Goal: Use online tool/utility: Utilize a website feature to perform a specific function

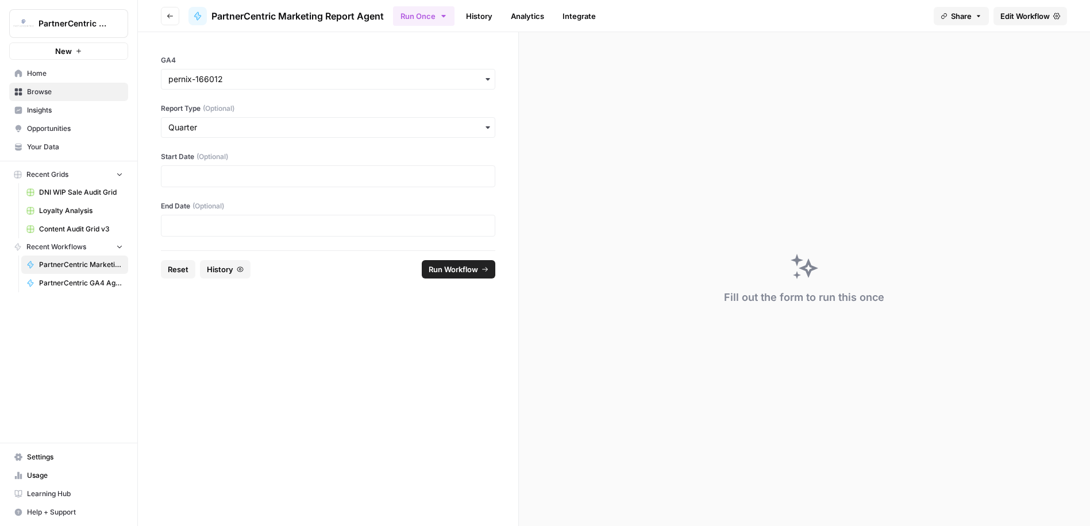
click at [1023, 19] on span "Edit Workflow" at bounding box center [1024, 15] width 49 height 11
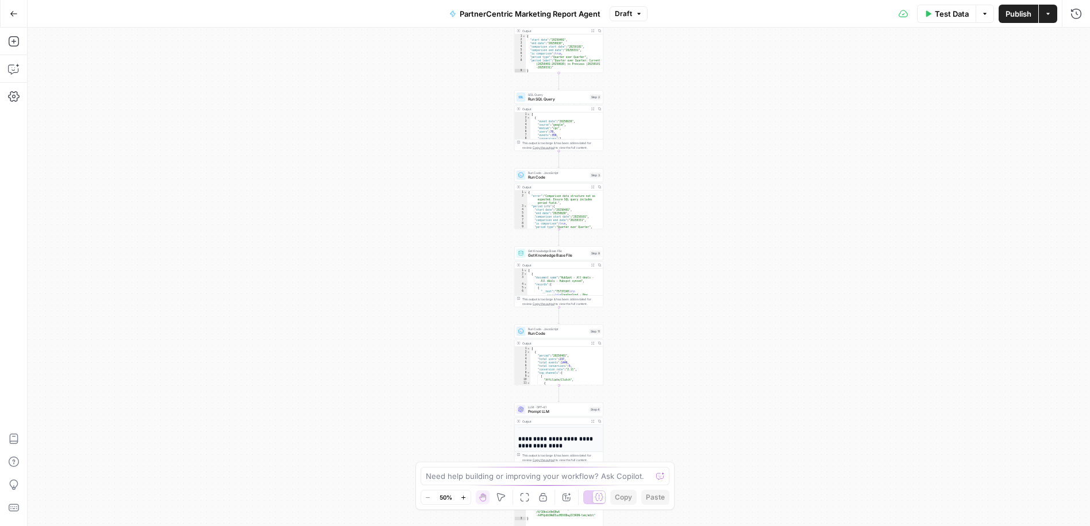
click at [651, 154] on div "Workflow Input Settings Inputs Run Code · JavaScript Run Code Step 12 Output Ex…" at bounding box center [559, 277] width 1062 height 499
click at [650, 164] on div "Workflow Input Settings Inputs Run Code · JavaScript Run Code Step 12 Output Ex…" at bounding box center [559, 277] width 1062 height 499
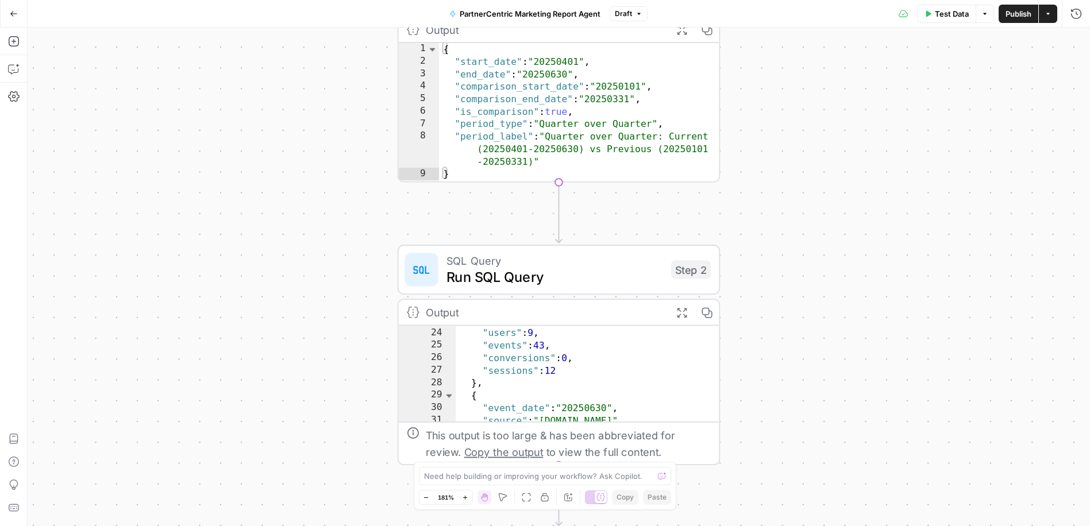
scroll to position [393, 0]
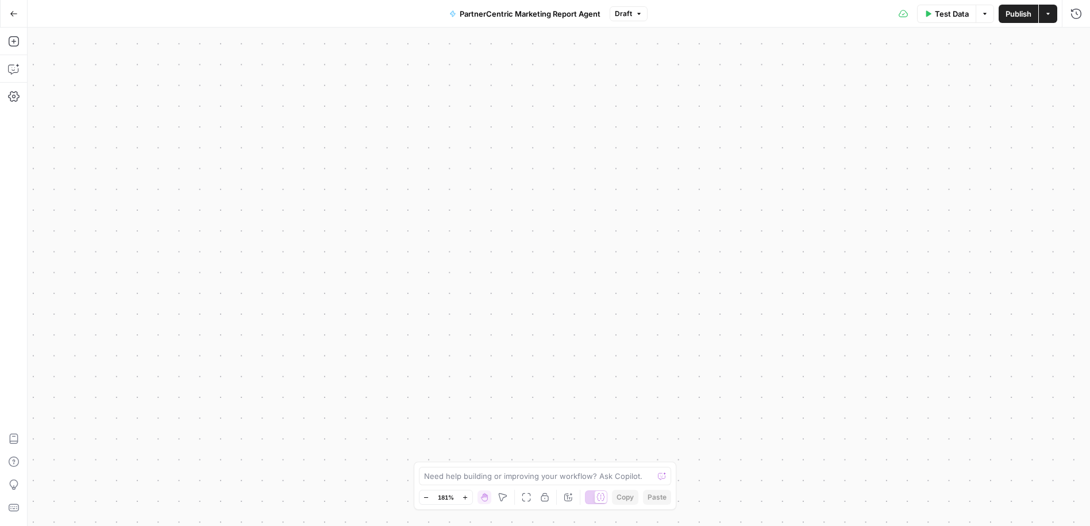
click at [13, 11] on icon "button" at bounding box center [14, 14] width 8 height 8
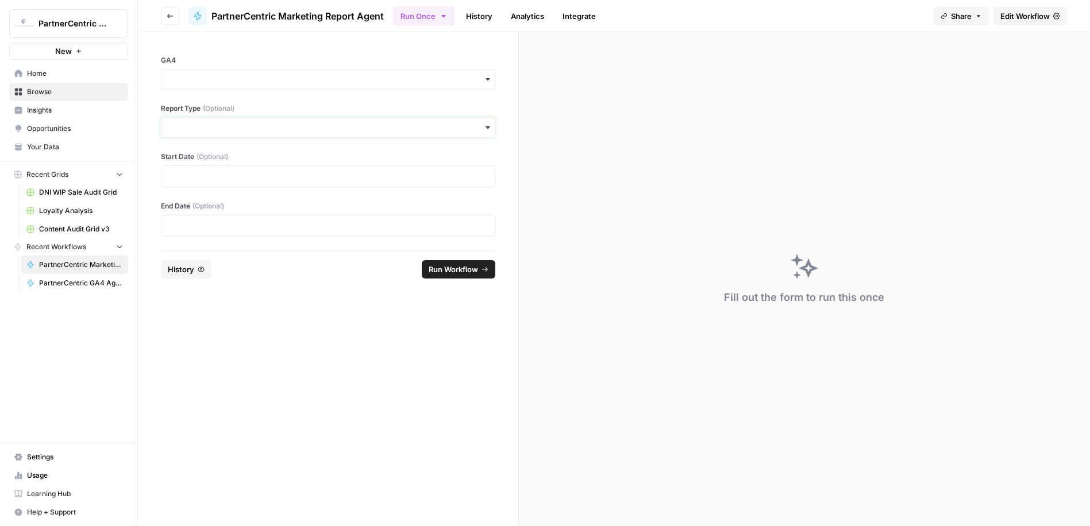
click at [253, 124] on input "Report Type (Optional)" at bounding box center [327, 127] width 319 height 11
click at [239, 80] on input "GA4" at bounding box center [327, 79] width 319 height 11
click at [246, 110] on div "pernix-166012" at bounding box center [327, 110] width 333 height 22
click at [239, 180] on p at bounding box center [327, 176] width 319 height 11
click at [438, 188] on div "GA4 Report Type (Optional) Start Date (Optional) End Date (Optional)" at bounding box center [328, 141] width 380 height 218
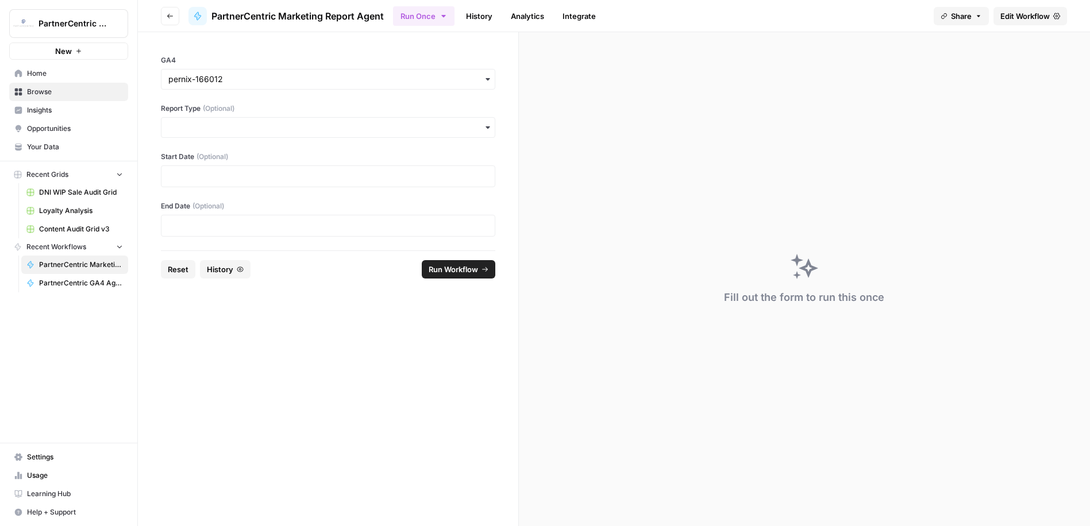
click at [179, 186] on div at bounding box center [328, 176] width 334 height 22
click at [218, 163] on div "Start Date (Optional)" at bounding box center [328, 170] width 334 height 36
click at [191, 177] on p at bounding box center [327, 176] width 319 height 11
click at [199, 209] on span "(Optional)" at bounding box center [208, 206] width 32 height 10
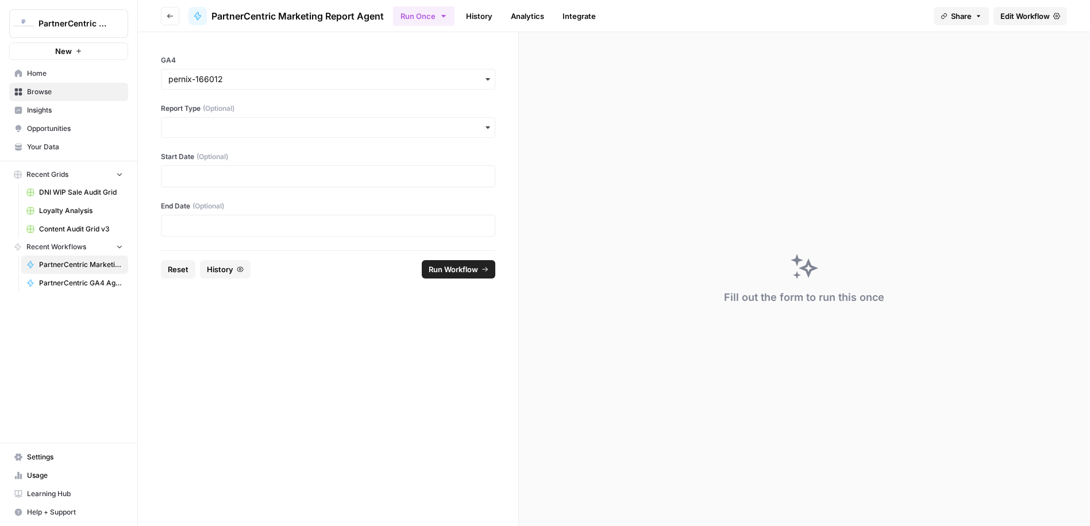
click at [197, 217] on div at bounding box center [328, 226] width 334 height 22
click at [197, 225] on p at bounding box center [327, 225] width 319 height 11
click at [219, 127] on input "Report Type (Optional)" at bounding box center [327, 127] width 319 height 11
click at [215, 203] on div "Quarter" at bounding box center [327, 202] width 333 height 22
click at [203, 164] on div "Start Date (Optional)" at bounding box center [328, 170] width 334 height 36
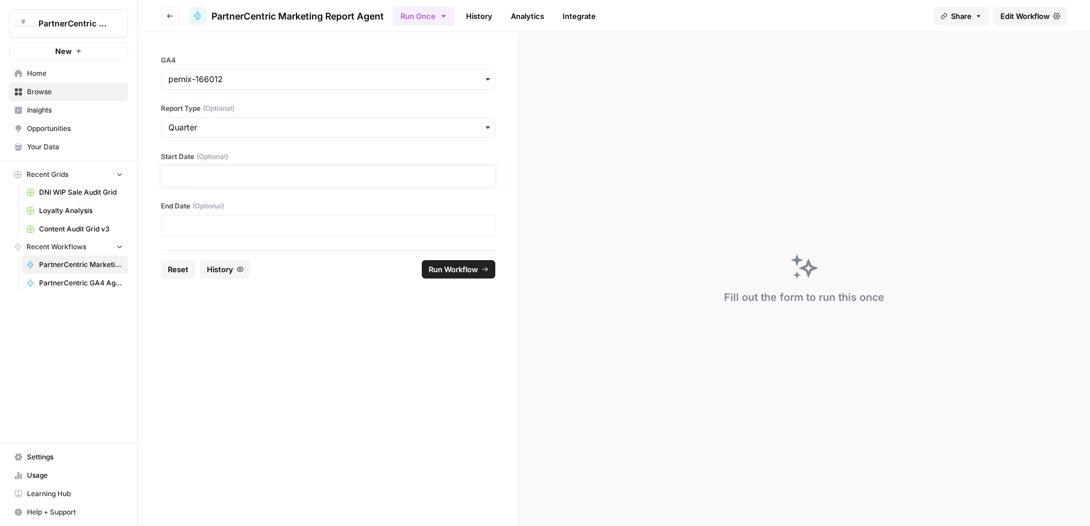
click at [203, 172] on p at bounding box center [327, 176] width 319 height 11
click at [229, 122] on input "Report Type (Optional)" at bounding box center [327, 127] width 319 height 11
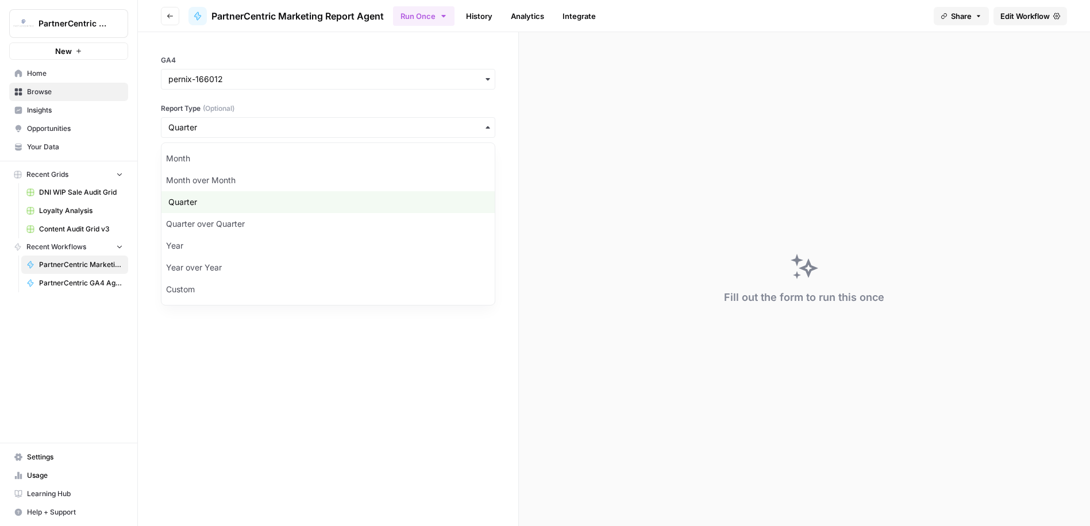
click at [271, 103] on label "Report Type (Optional)" at bounding box center [328, 108] width 334 height 10
click at [271, 122] on input "Report Type (Optional)" at bounding box center [327, 127] width 319 height 11
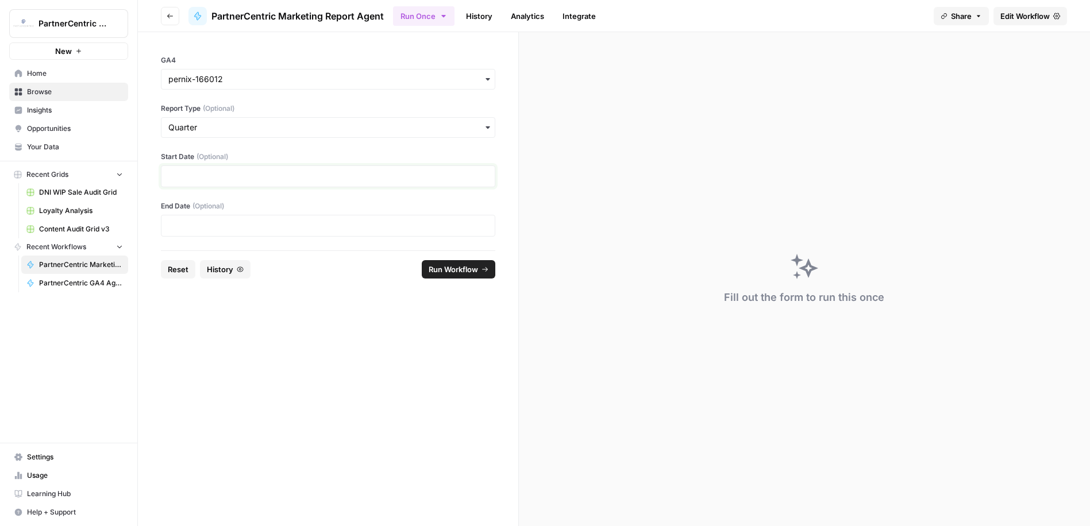
click at [209, 173] on p at bounding box center [327, 176] width 319 height 11
click at [195, 222] on p at bounding box center [327, 225] width 319 height 11
click at [447, 272] on span "Run Workflow" at bounding box center [453, 269] width 49 height 11
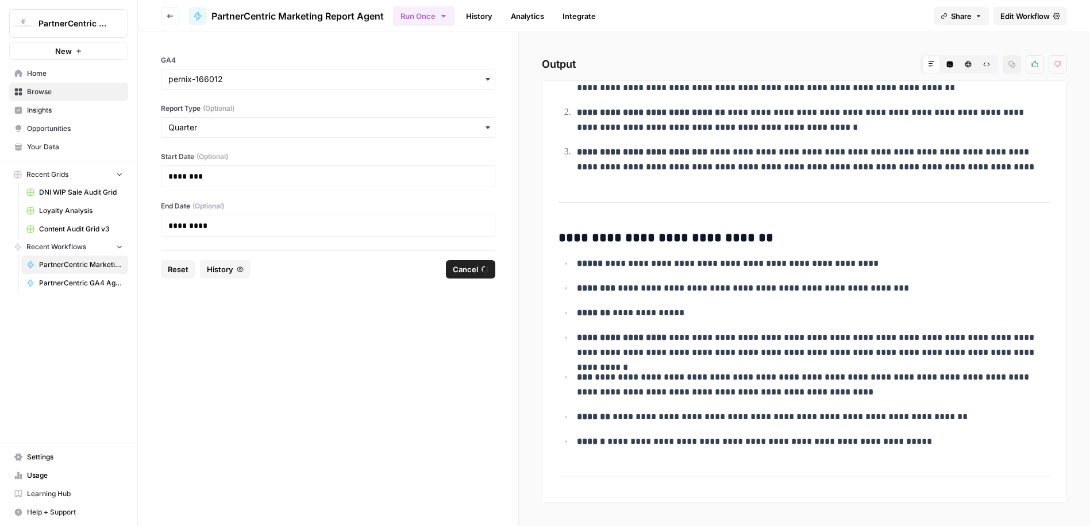
scroll to position [1528, 0]
